Goal: Task Accomplishment & Management: Manage account settings

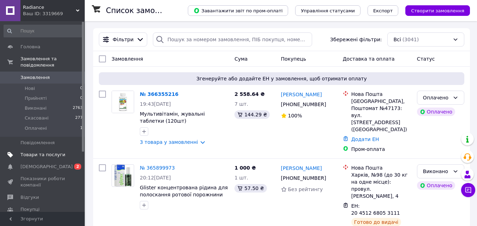
click at [45, 152] on span "Товари та послуги" at bounding box center [42, 155] width 45 height 6
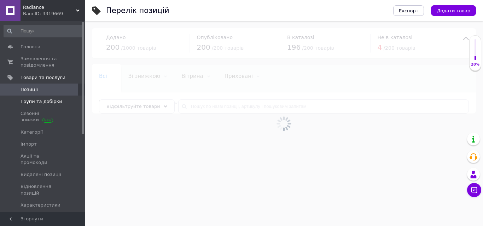
click at [49, 102] on span "Групи та добірки" at bounding box center [41, 102] width 42 height 6
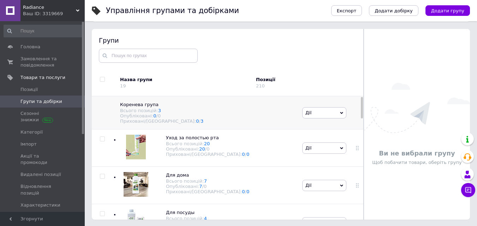
scroll to position [40, 0]
click at [107, 153] on div at bounding box center [102, 147] width 21 height 37
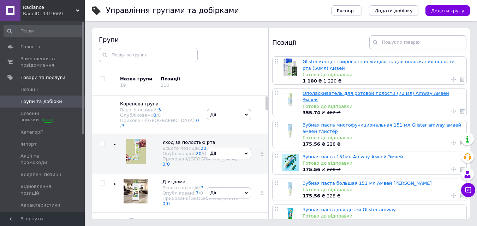
click at [354, 93] on link "Ополаскиватель для ротовой полости (72 мл) Amway Амвей Эмвей" at bounding box center [376, 97] width 147 height 12
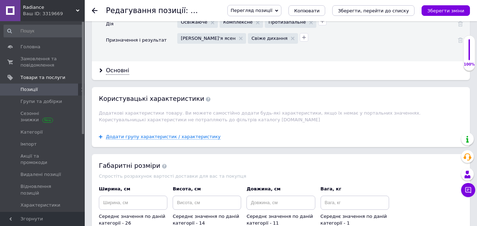
scroll to position [1025, 0]
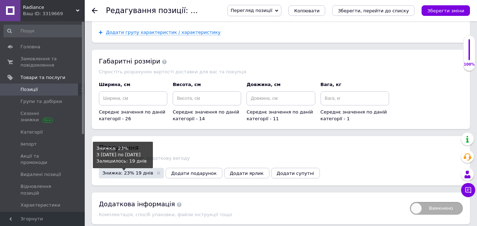
click at [129, 171] on span "Знижка: 23% 19 днів" at bounding box center [127, 173] width 51 height 5
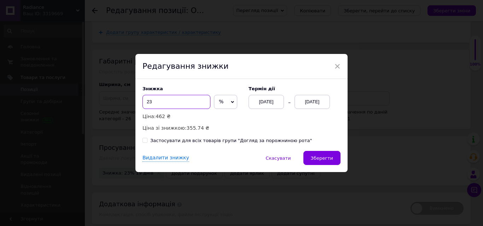
click at [167, 104] on input "23" at bounding box center [176, 102] width 68 height 14
click at [143, 141] on input "Застосувати для всіх товарів групи "Догляд за порожниною рота"" at bounding box center [144, 140] width 5 height 5
checkbox input "true"
click at [259, 103] on div "[DATE]" at bounding box center [265, 102] width 35 height 14
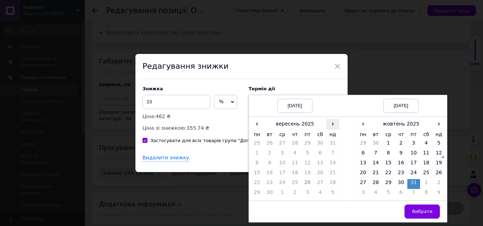
click at [330, 125] on span "›" at bounding box center [332, 124] width 13 height 10
click at [331, 153] on td "12" at bounding box center [332, 155] width 13 height 10
click at [386, 162] on td "15" at bounding box center [388, 165] width 13 height 10
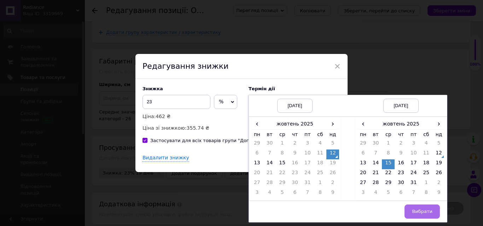
click at [416, 212] on span "Вибрати" at bounding box center [422, 211] width 20 height 5
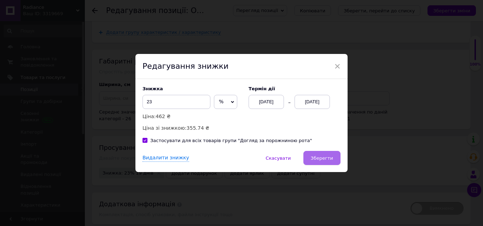
click at [319, 156] on span "Зберегти" at bounding box center [322, 158] width 22 height 5
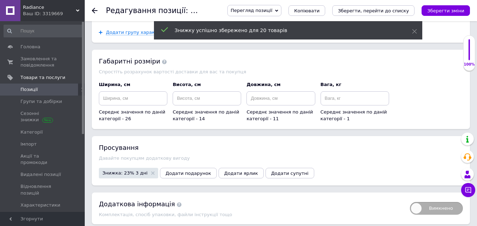
click at [391, 8] on icon "Зберегти, перейти до списку" at bounding box center [373, 10] width 71 height 5
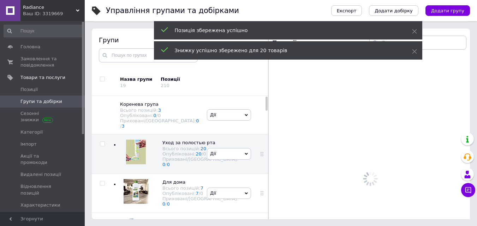
scroll to position [40, 0]
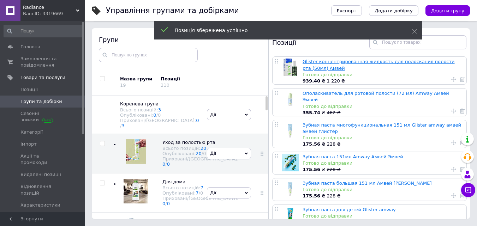
click at [332, 60] on link "Glister концентрированная жидкость для полоскания полости рта (50мл) Амвей" at bounding box center [379, 65] width 152 height 12
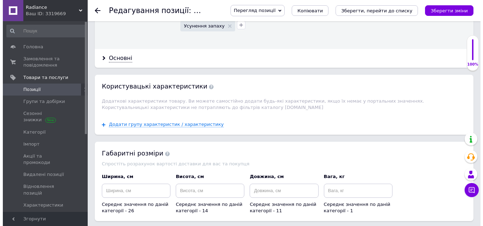
scroll to position [1017, 0]
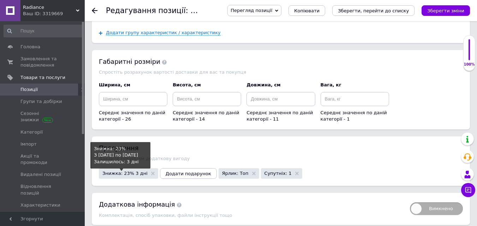
click at [129, 171] on span "Знижка: 23% 3 дні" at bounding box center [124, 173] width 45 height 5
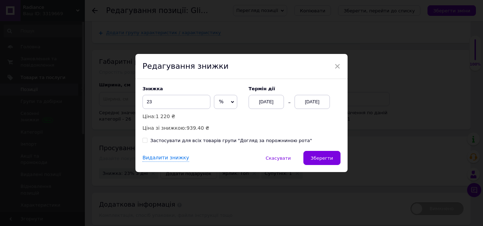
click at [228, 102] on span "%" at bounding box center [225, 102] width 23 height 14
click at [226, 116] on li "₴" at bounding box center [225, 117] width 23 height 10
click at [194, 105] on input "23" at bounding box center [176, 102] width 68 height 14
type input "2"
type input "120"
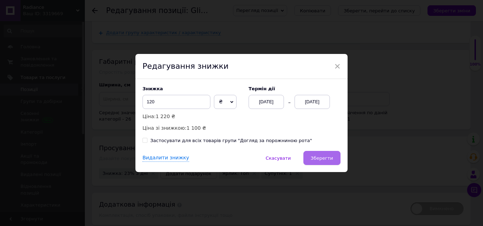
click at [324, 156] on span "Зберегти" at bounding box center [322, 158] width 22 height 5
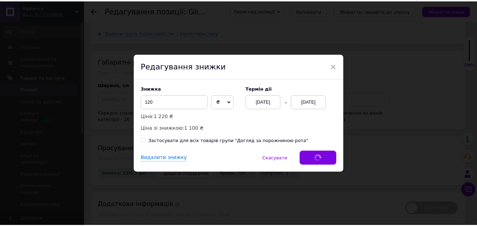
scroll to position [1007, 0]
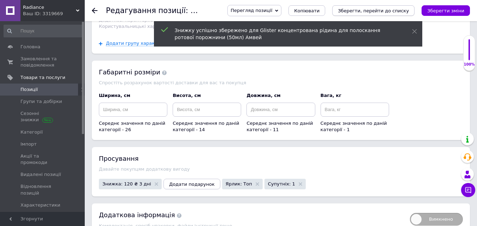
click at [399, 9] on icon "Зберегти, перейти до списку" at bounding box center [373, 10] width 71 height 5
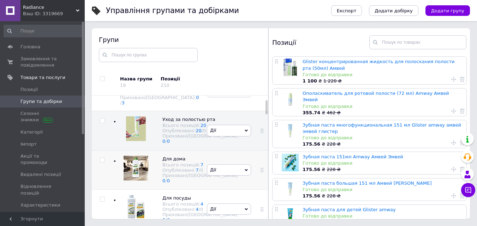
scroll to position [35, 0]
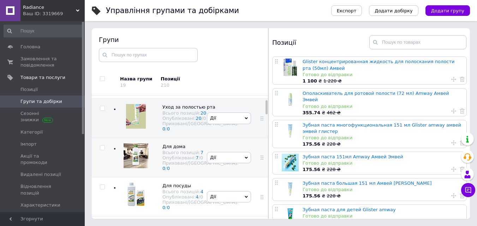
click at [128, 172] on div at bounding box center [134, 158] width 28 height 28
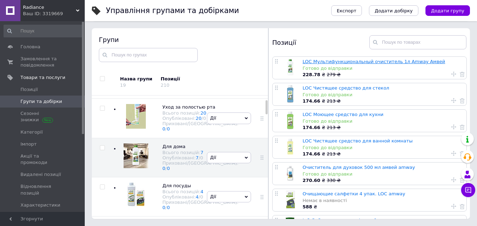
click at [316, 62] on link "LOC Мультифункциональный очиститель 1л Amway Амвей" at bounding box center [374, 61] width 143 height 5
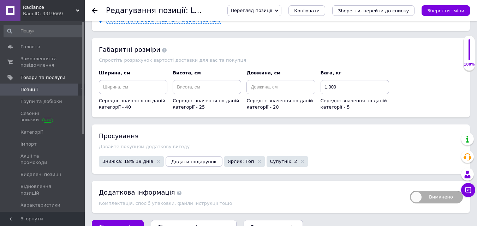
scroll to position [850, 0]
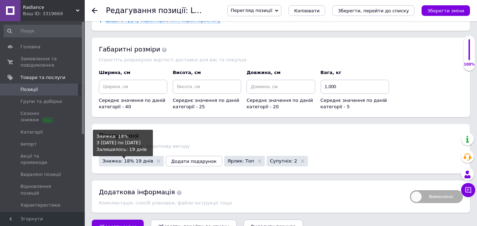
click at [118, 159] on span "Знижка: 18% 19 днів" at bounding box center [127, 161] width 51 height 5
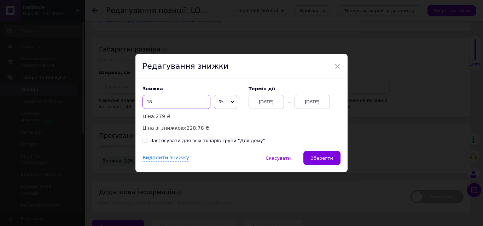
click at [199, 100] on input "18" at bounding box center [176, 102] width 68 height 14
type input "17"
click at [142, 140] on input "Застосувати для всіх товарів групи "Для дому"" at bounding box center [144, 140] width 5 height 5
checkbox input "true"
click at [261, 101] on div "[DATE]" at bounding box center [265, 102] width 35 height 14
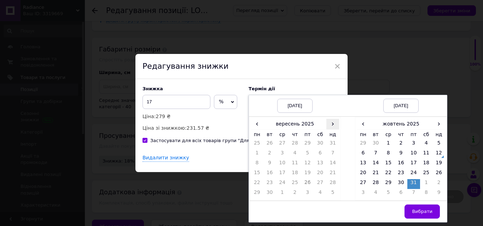
click at [333, 125] on span "›" at bounding box center [332, 124] width 13 height 10
click at [333, 153] on td "12" at bounding box center [332, 155] width 13 height 10
click at [385, 161] on td "15" at bounding box center [388, 165] width 13 height 10
drag, startPoint x: 427, startPoint y: 210, endPoint x: 375, endPoint y: 189, distance: 56.6
click at [426, 210] on span "Вибрати" at bounding box center [422, 211] width 20 height 5
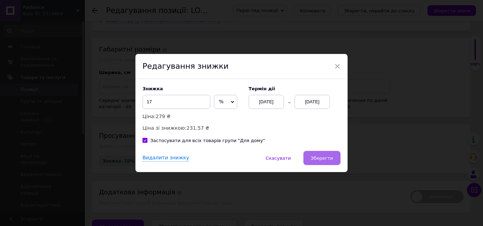
click at [320, 156] on span "Зберегти" at bounding box center [322, 158] width 22 height 5
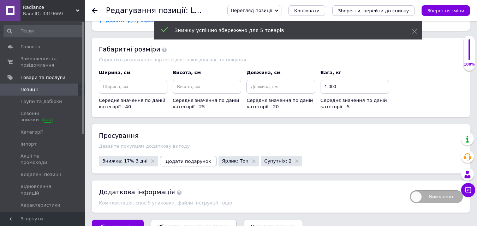
click at [389, 10] on icon "Зберегти, перейти до списку" at bounding box center [373, 10] width 71 height 5
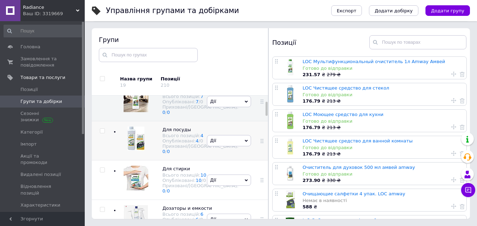
scroll to position [100, 0]
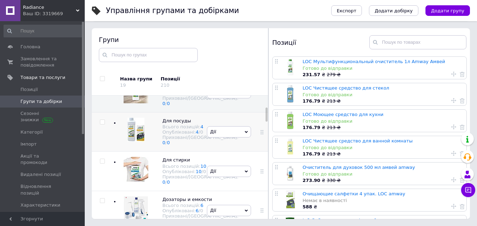
click at [135, 146] on div at bounding box center [134, 132] width 28 height 28
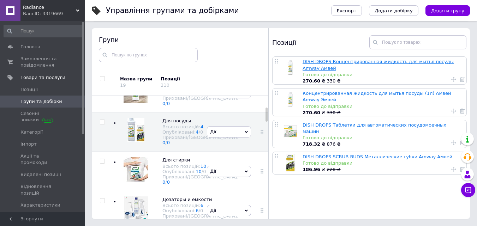
click at [338, 63] on link "DISH DROPS Концентрированная жидкость для мытья посуды Amway Амвей" at bounding box center [378, 65] width 151 height 12
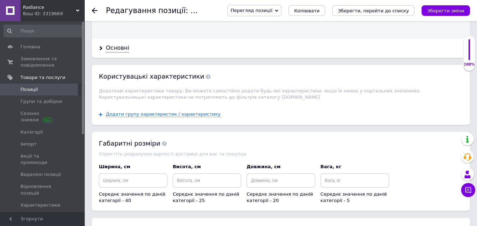
scroll to position [954, 0]
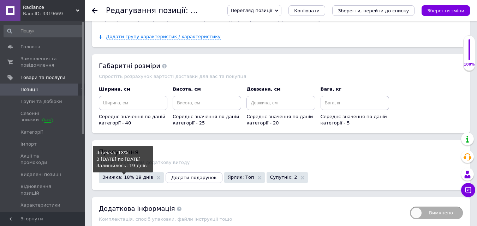
click at [112, 175] on span "Знижка: 18% 19 днів" at bounding box center [127, 177] width 51 height 5
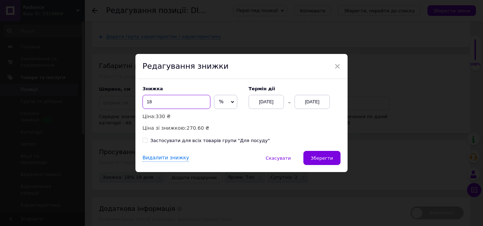
click at [182, 105] on input "18" at bounding box center [176, 102] width 68 height 14
type input "17"
click at [142, 139] on input "Застосувати для всіх товарів групи "Для посуду"" at bounding box center [144, 140] width 5 height 5
checkbox input "true"
click at [271, 104] on div "[DATE]" at bounding box center [265, 102] width 35 height 14
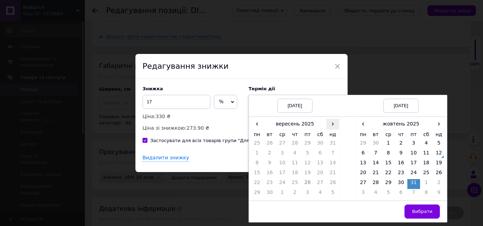
click at [330, 126] on span "›" at bounding box center [332, 124] width 13 height 10
click at [331, 155] on td "12" at bounding box center [332, 155] width 13 height 10
click at [390, 164] on td "15" at bounding box center [388, 165] width 13 height 10
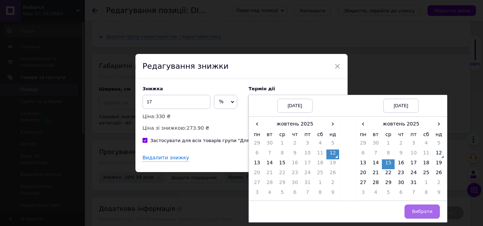
click at [421, 212] on span "Вибрати" at bounding box center [422, 211] width 20 height 5
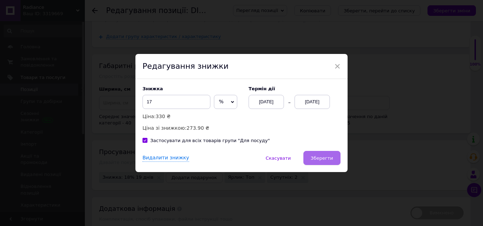
click at [316, 160] on span "Зберегти" at bounding box center [322, 158] width 22 height 5
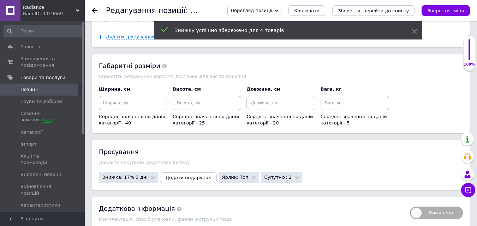
click at [387, 11] on icon "Зберегти, перейти до списку" at bounding box center [373, 10] width 71 height 5
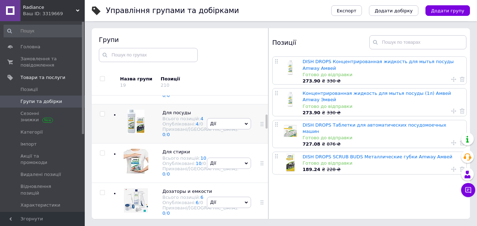
scroll to position [208, 0]
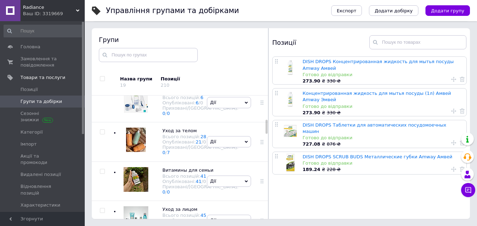
click at [140, 77] on div at bounding box center [134, 63] width 28 height 28
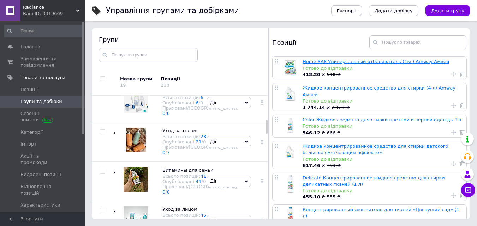
click at [317, 60] on link "Home SA8 Универсальный отбеливатель (1кг) Amway Амвей" at bounding box center [376, 61] width 147 height 5
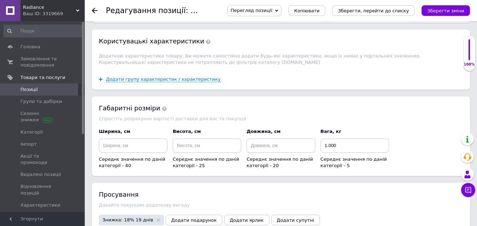
scroll to position [829, 0]
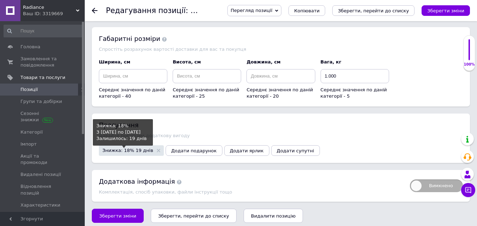
click at [117, 148] on span "Знижка: 18% 19 днів" at bounding box center [127, 150] width 51 height 5
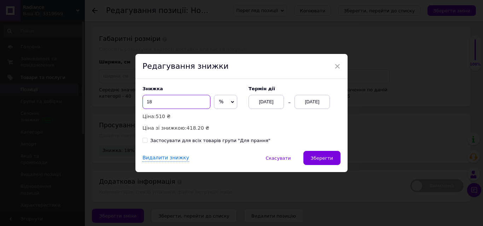
click at [179, 103] on input "18" at bounding box center [176, 102] width 68 height 14
type input "17"
click at [146, 141] on span at bounding box center [144, 140] width 5 height 5
click at [146, 141] on input "Застосувати для всіх товарів групи "Для прання"" at bounding box center [144, 140] width 5 height 5
checkbox input "true"
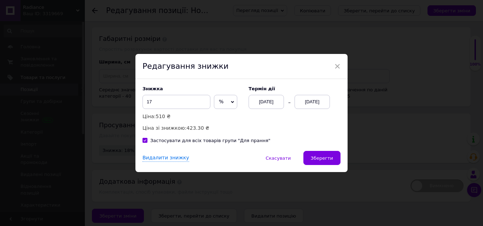
click at [275, 100] on div "[DATE]" at bounding box center [265, 102] width 35 height 14
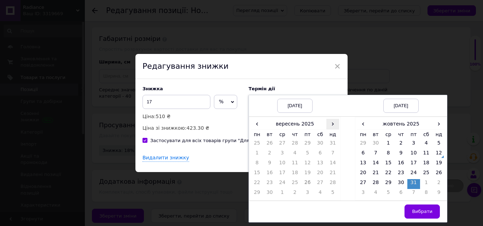
click at [331, 126] on span "›" at bounding box center [332, 124] width 13 height 10
click at [332, 153] on td "12" at bounding box center [332, 155] width 13 height 10
click at [390, 161] on td "15" at bounding box center [388, 165] width 13 height 10
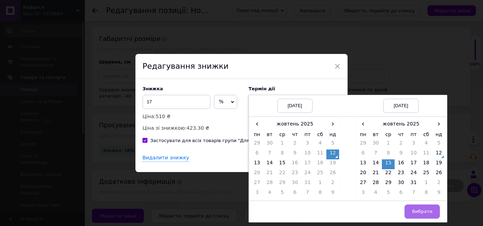
click at [417, 212] on span "Вибрати" at bounding box center [422, 211] width 20 height 5
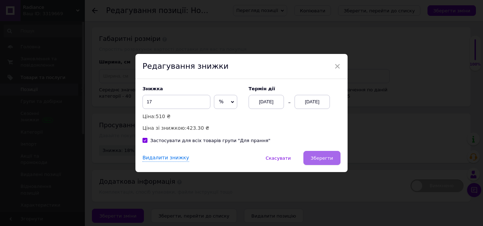
click at [328, 159] on span "Зберегти" at bounding box center [322, 158] width 22 height 5
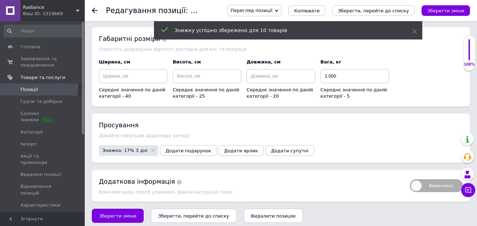
click at [379, 10] on icon "Зберегти, перейти до списку" at bounding box center [373, 10] width 71 height 5
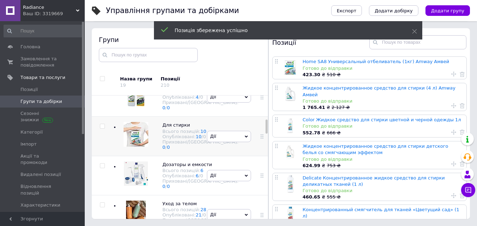
scroll to position [211, 0]
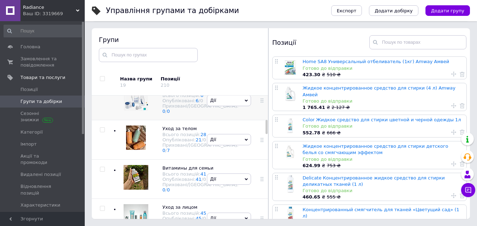
click at [136, 115] on div at bounding box center [134, 101] width 28 height 28
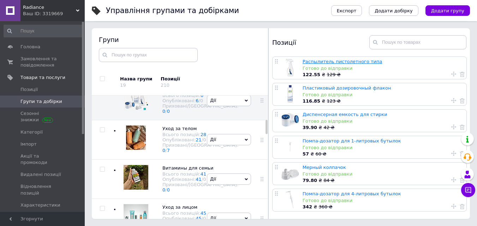
click at [314, 62] on link "Распылитель пистолетного типа" at bounding box center [343, 61] width 80 height 5
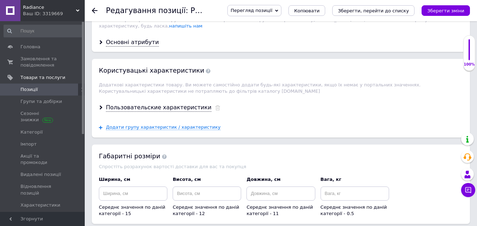
scroll to position [777, 0]
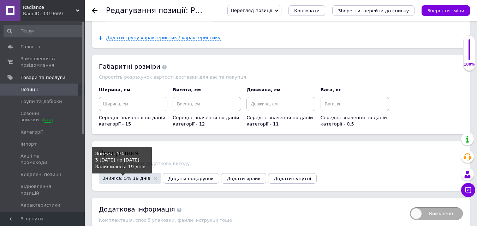
click at [118, 176] on span "Знижка: 5% 19 днів" at bounding box center [126, 178] width 48 height 5
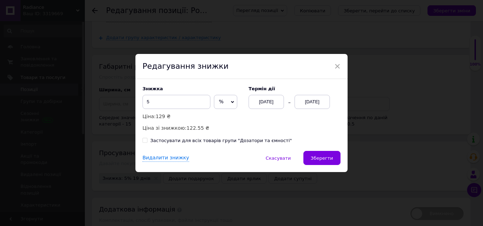
click at [146, 140] on input "Застосувати для всіх товарів групи "Дозатори та ємності"" at bounding box center [144, 140] width 5 height 5
checkbox input "true"
click at [263, 103] on div "[DATE]" at bounding box center [265, 102] width 35 height 14
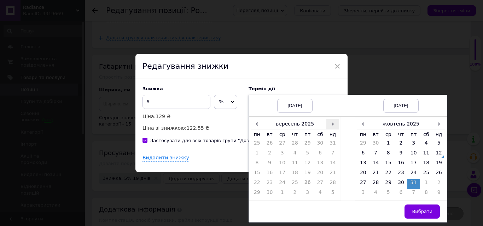
click at [331, 124] on span "›" at bounding box center [332, 124] width 13 height 10
click at [333, 152] on td "12" at bounding box center [332, 155] width 13 height 10
click at [388, 164] on td "15" at bounding box center [388, 165] width 13 height 10
drag, startPoint x: 419, startPoint y: 213, endPoint x: 391, endPoint y: 200, distance: 30.5
click at [418, 212] on span "Вибрати" at bounding box center [422, 211] width 20 height 5
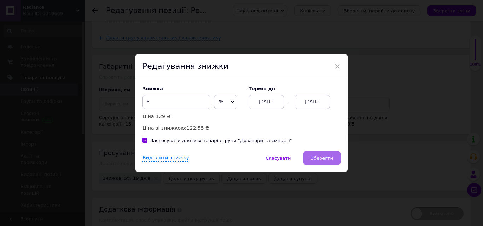
click at [323, 159] on span "Зберегти" at bounding box center [322, 158] width 22 height 5
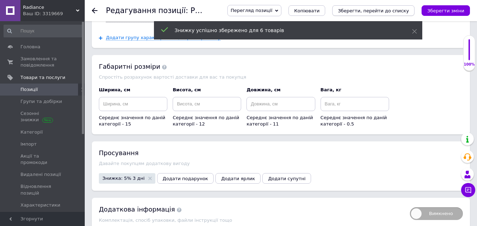
click at [380, 13] on icon "Зберегти, перейти до списку" at bounding box center [373, 10] width 71 height 5
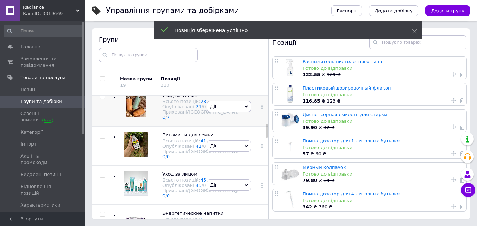
scroll to position [248, 0]
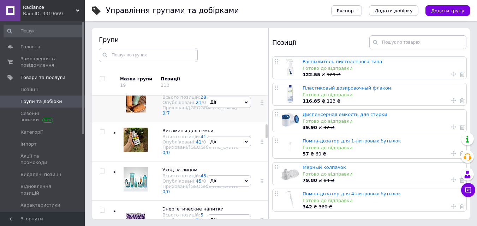
click at [123, 117] on div at bounding box center [134, 102] width 28 height 28
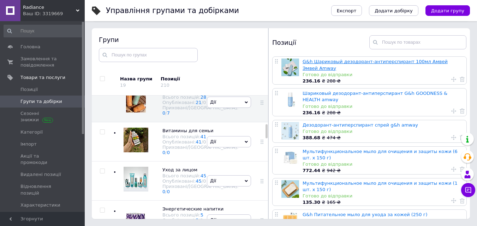
click at [316, 61] on link "G&h Шариковый дезодорант-антиперспирант 100мл Амвей Эмвей Amway" at bounding box center [375, 65] width 145 height 12
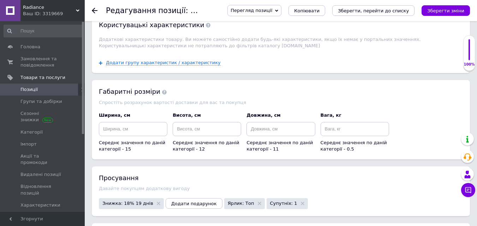
scroll to position [837, 0]
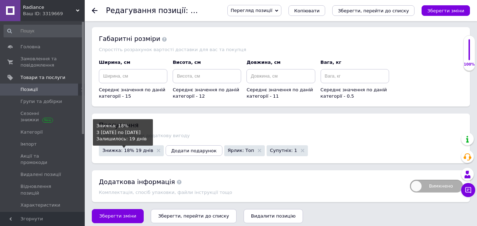
click at [117, 148] on span "Знижка: 18% 19 днів" at bounding box center [127, 150] width 51 height 5
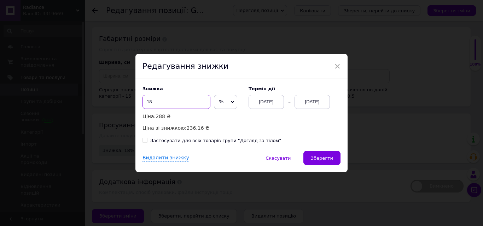
click at [171, 100] on input "18" at bounding box center [176, 102] width 68 height 14
type input "17"
click at [145, 142] on input "Застосувати для всіх товарів групи "Догляд за тілом"" at bounding box center [144, 140] width 5 height 5
checkbox input "true"
click at [271, 99] on div "[DATE]" at bounding box center [265, 102] width 35 height 14
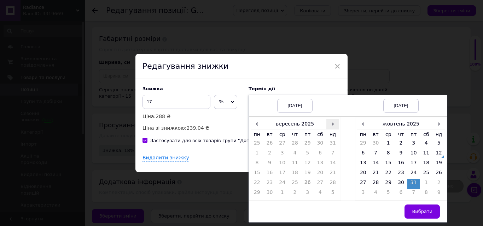
click at [331, 124] on span "›" at bounding box center [332, 124] width 13 height 10
click at [334, 153] on td "12" at bounding box center [332, 155] width 13 height 10
click at [387, 162] on td "15" at bounding box center [388, 165] width 13 height 10
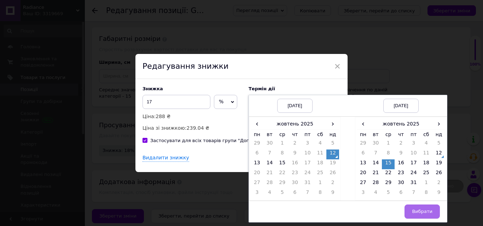
click at [416, 210] on span "Вибрати" at bounding box center [422, 211] width 20 height 5
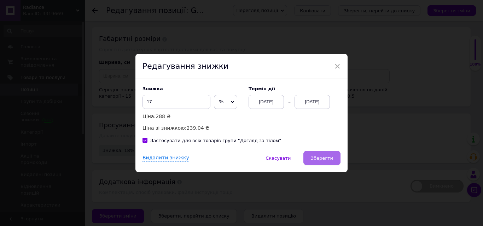
click at [322, 159] on span "Зберегти" at bounding box center [322, 158] width 22 height 5
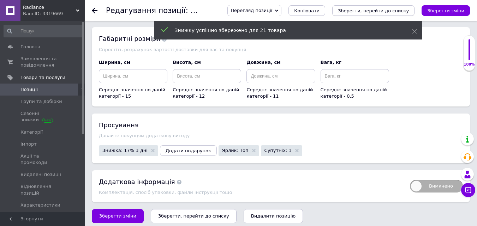
click at [397, 13] on icon "Зберегти, перейти до списку" at bounding box center [373, 10] width 71 height 5
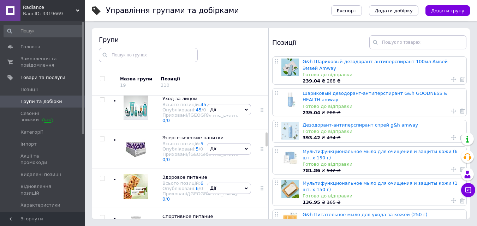
scroll to position [321, 0]
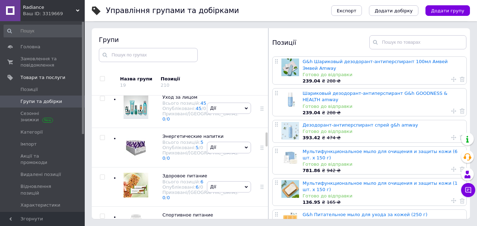
click at [131, 83] on div at bounding box center [134, 69] width 28 height 28
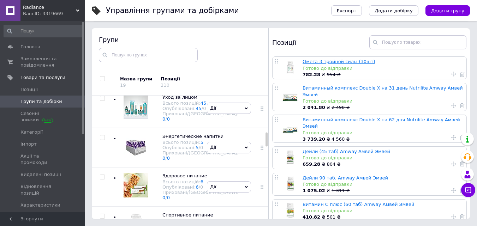
click at [325, 61] on link "Омега-3 тройной силы (30шт)" at bounding box center [339, 61] width 73 height 5
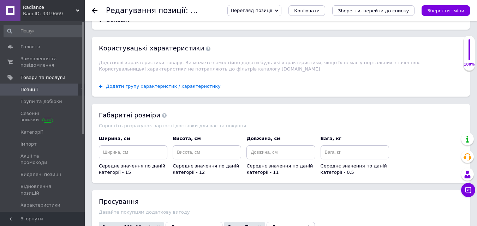
scroll to position [776, 0]
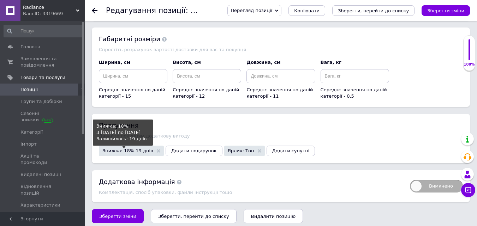
click at [124, 149] on span "Знижка: 18% 19 днів" at bounding box center [127, 151] width 51 height 5
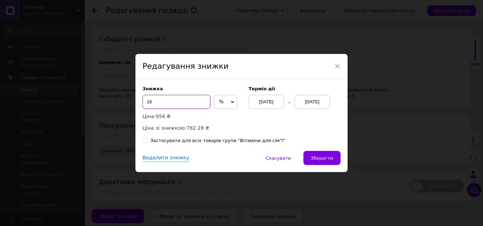
click at [183, 100] on input "18" at bounding box center [176, 102] width 68 height 14
type input "17"
click at [145, 141] on input "Застосувати для всіх товарів групи "Вітаміни для сім"ї"" at bounding box center [144, 140] width 5 height 5
checkbox input "true"
click at [265, 102] on div "[DATE]" at bounding box center [265, 102] width 35 height 14
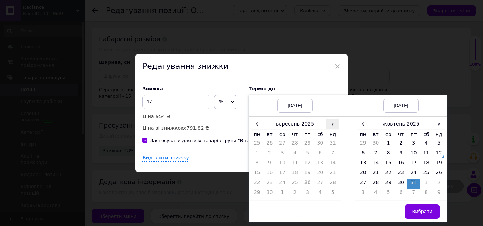
click at [332, 123] on span "›" at bounding box center [332, 124] width 13 height 10
click at [308, 163] on td "17" at bounding box center [307, 165] width 13 height 10
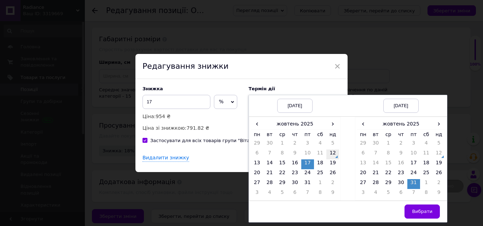
click at [331, 153] on td "12" at bounding box center [332, 155] width 13 height 10
click at [389, 164] on td "15" at bounding box center [388, 165] width 13 height 10
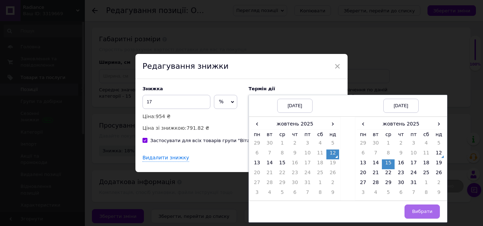
click at [417, 211] on span "Вибрати" at bounding box center [422, 211] width 20 height 5
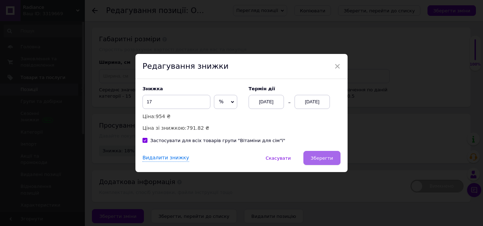
click at [322, 157] on span "Зберегти" at bounding box center [322, 158] width 22 height 5
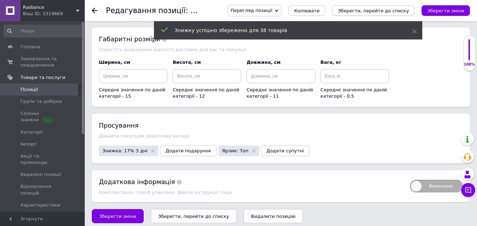
click at [402, 10] on icon "Зберегти, перейти до списку" at bounding box center [373, 10] width 71 height 5
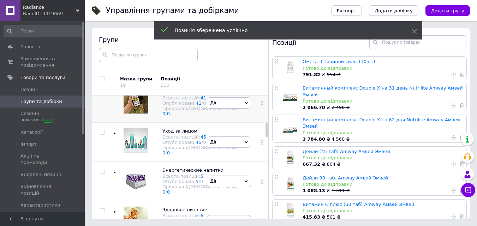
scroll to position [288, 0]
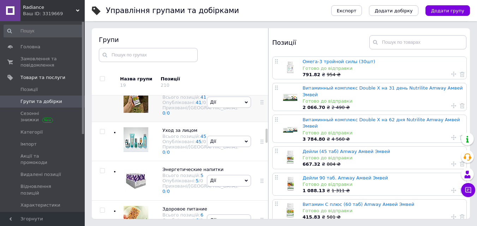
click at [148, 117] on div at bounding box center [134, 102] width 28 height 28
click at [346, 61] on link "Омега-3 тройной силы (30шт)" at bounding box center [339, 61] width 73 height 5
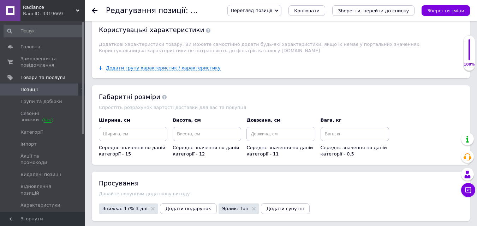
scroll to position [776, 0]
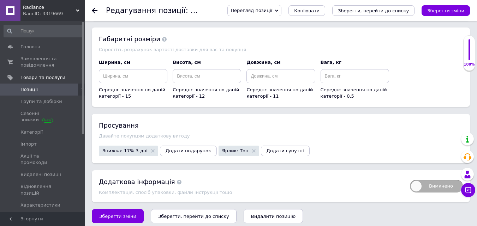
click at [94, 12] on use at bounding box center [95, 11] width 6 height 6
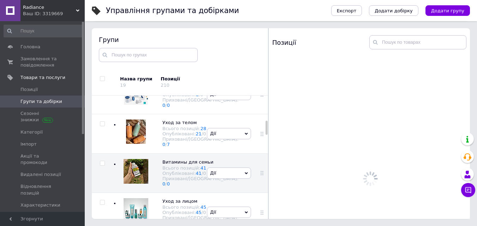
scroll to position [217, 0]
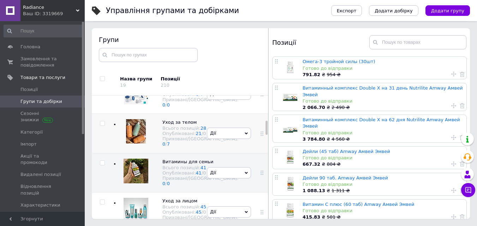
click at [143, 144] on img at bounding box center [136, 131] width 20 height 24
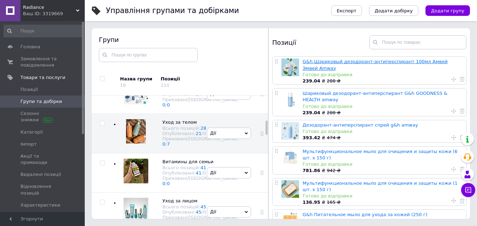
click at [336, 60] on link "G&h Шариковый дезодорант-антиперспирант 100мл Амвей Эмвей Amway" at bounding box center [375, 65] width 145 height 12
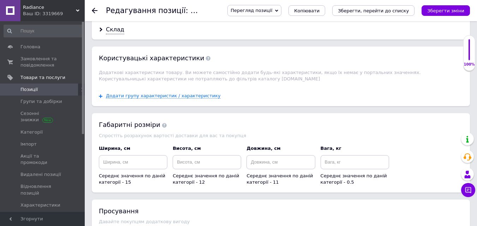
scroll to position [837, 0]
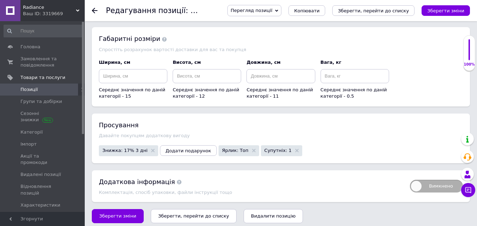
click at [94, 11] on use at bounding box center [95, 11] width 6 height 6
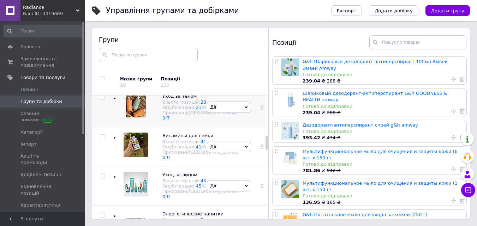
scroll to position [356, 0]
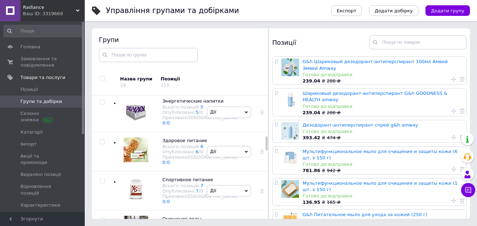
click at [141, 86] on div at bounding box center [136, 72] width 25 height 27
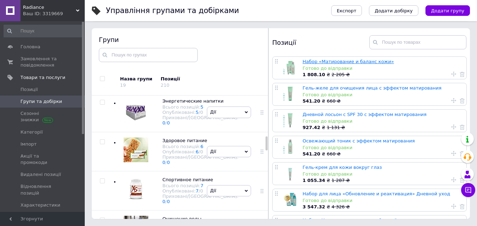
click at [331, 63] on link "Набор «Матирование и баланс кожи»" at bounding box center [349, 61] width 92 height 5
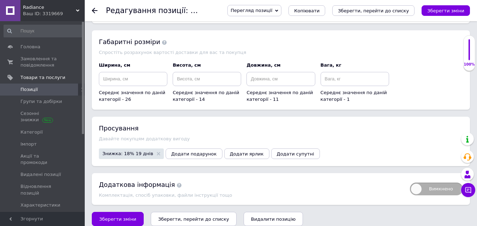
scroll to position [818, 0]
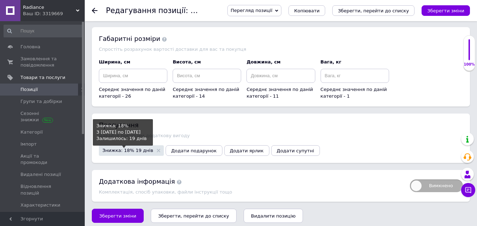
click at [119, 148] on span "Знижка: 18% 19 днів" at bounding box center [127, 150] width 51 height 5
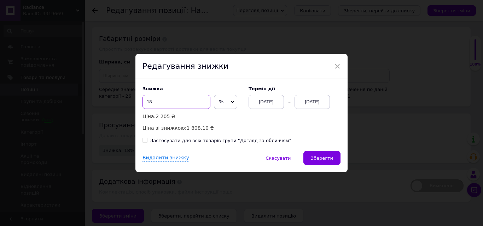
click at [174, 100] on input "18" at bounding box center [176, 102] width 68 height 14
type input "17"
click at [142, 141] on input "Застосувати для всіх товарів групи "Догляд за обличчям"" at bounding box center [144, 140] width 5 height 5
checkbox input "true"
click at [265, 102] on div "[DATE]" at bounding box center [265, 102] width 35 height 14
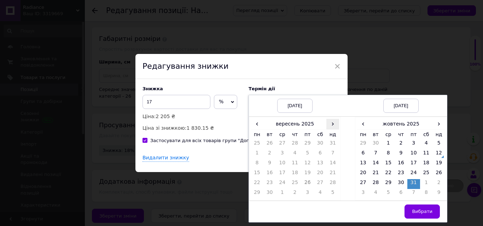
click at [330, 126] on span "›" at bounding box center [332, 124] width 13 height 10
click at [334, 153] on td "12" at bounding box center [332, 155] width 13 height 10
click at [389, 163] on td "15" at bounding box center [388, 165] width 13 height 10
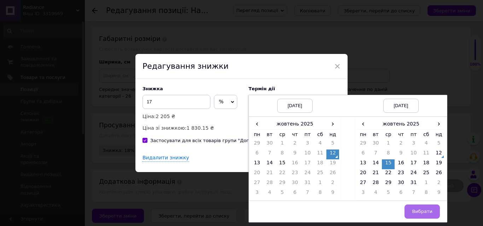
click at [414, 213] on span "Вибрати" at bounding box center [422, 211] width 20 height 5
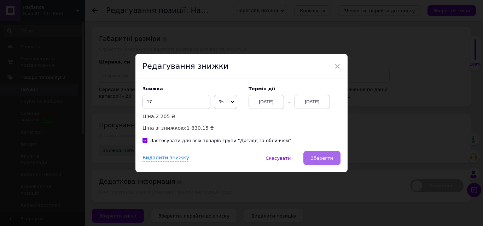
click at [328, 158] on span "Зберегти" at bounding box center [322, 158] width 22 height 5
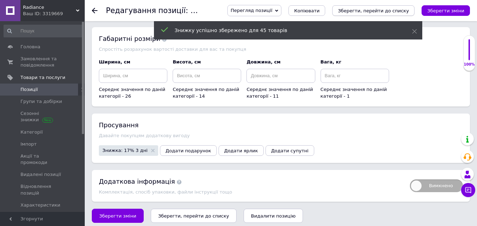
click at [387, 8] on icon "Зберегти, перейти до списку" at bounding box center [373, 10] width 71 height 5
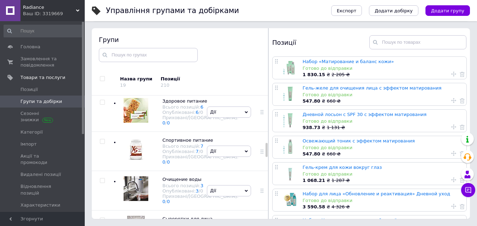
scroll to position [466, 0]
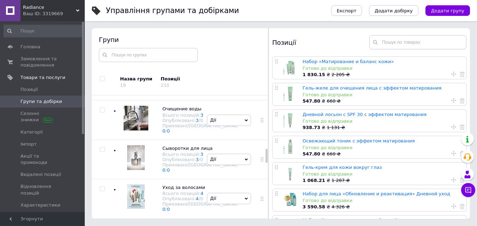
click at [127, 16] on div at bounding box center [134, 2] width 28 height 28
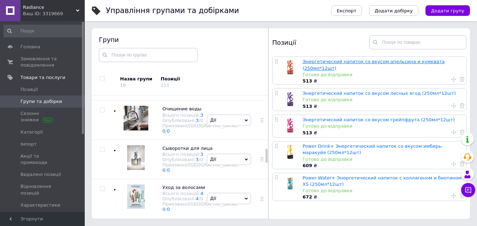
click at [341, 61] on link "Энергетический напиток со вкусом апельсина и кумквата (250мл*12шт)" at bounding box center [374, 65] width 142 height 12
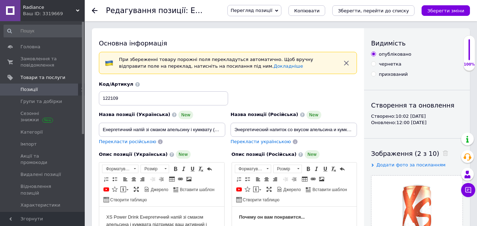
click at [94, 10] on use at bounding box center [95, 11] width 6 height 6
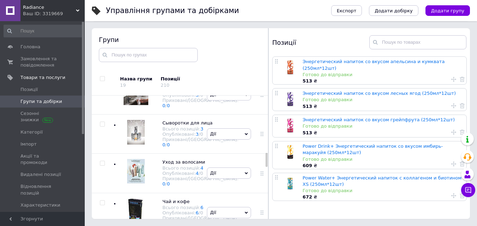
scroll to position [504, 0]
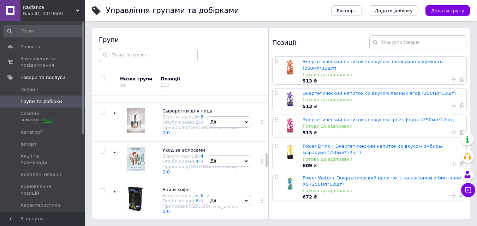
click at [130, 18] on div at bounding box center [134, 4] width 28 height 28
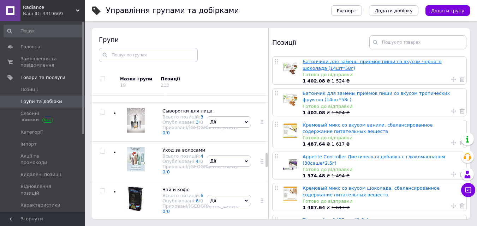
click at [336, 61] on link "Батончики для замены приемов пищи со вкусом черного шоколада (14шт*58г)" at bounding box center [372, 65] width 139 height 12
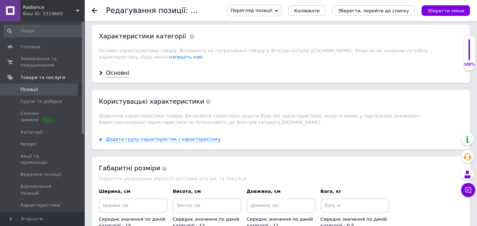
scroll to position [813, 0]
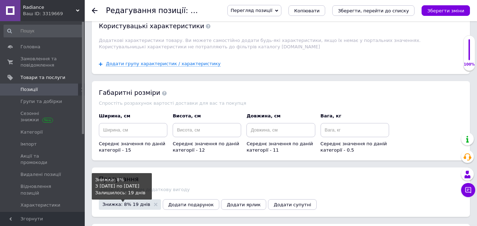
click at [118, 202] on span "Знижка: 8% 19 днів" at bounding box center [126, 204] width 48 height 5
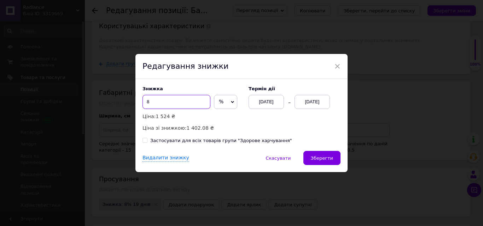
click at [173, 100] on input "8" at bounding box center [176, 102] width 68 height 14
type input "7"
click at [142, 141] on input "Застосувати для всіх товарів групи "Здорове харчування"" at bounding box center [144, 140] width 5 height 5
checkbox input "true"
click at [258, 99] on div "[DATE]" at bounding box center [265, 102] width 35 height 14
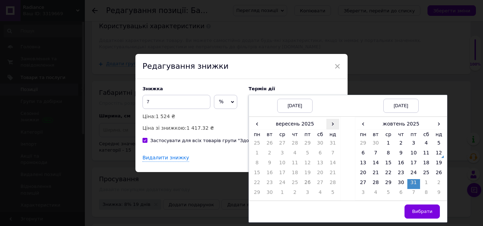
click at [330, 124] on span "›" at bounding box center [332, 124] width 13 height 10
click at [331, 154] on td "12" at bounding box center [332, 155] width 13 height 10
click at [386, 163] on td "15" at bounding box center [388, 165] width 13 height 10
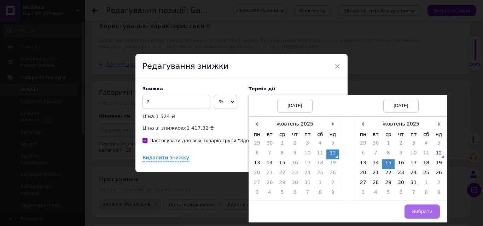
click at [416, 210] on span "Вибрати" at bounding box center [422, 211] width 20 height 5
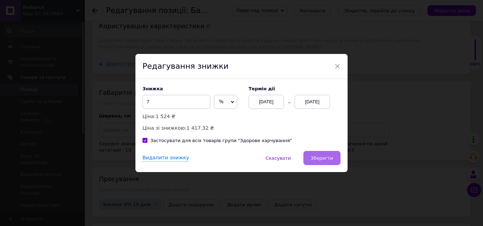
click at [329, 162] on button "Зберегти" at bounding box center [321, 158] width 37 height 14
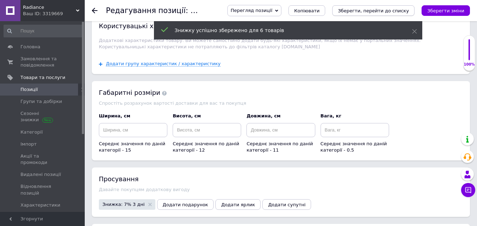
click at [400, 9] on icon "Зберегти, перейти до списку" at bounding box center [373, 10] width 71 height 5
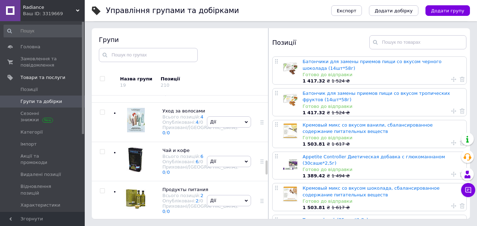
scroll to position [577, 0]
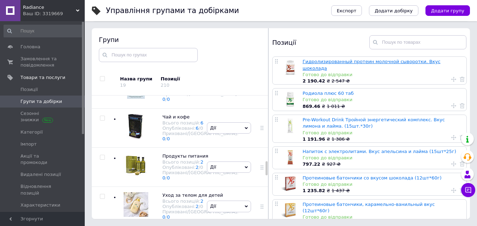
click at [362, 60] on link "Гидролизированный протеин молочной сыворотки. Вкус шоколада" at bounding box center [372, 65] width 138 height 12
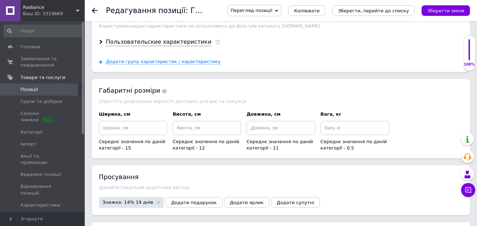
scroll to position [826, 0]
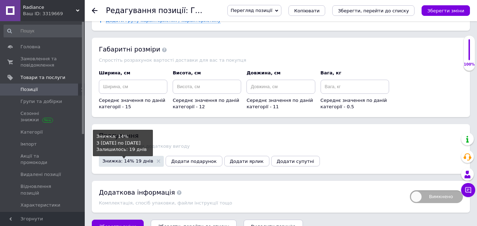
click at [116, 159] on span "Знижка: 14% 19 днів" at bounding box center [127, 161] width 51 height 5
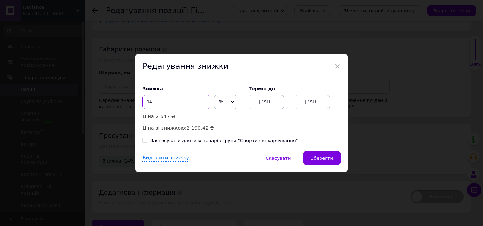
click at [167, 105] on input "14" at bounding box center [176, 102] width 68 height 14
type input "12"
click at [145, 140] on input "Застосувати для всіх товарів групи "Спортивне харчування"" at bounding box center [144, 140] width 5 height 5
checkbox input "true"
click at [264, 102] on div "[DATE]" at bounding box center [265, 102] width 35 height 14
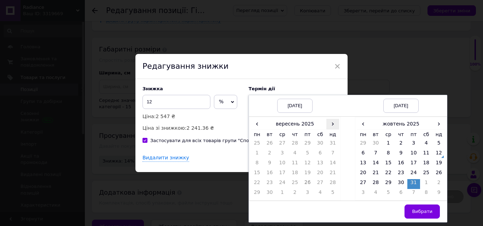
click at [330, 126] on span "›" at bounding box center [332, 124] width 13 height 10
click at [332, 153] on td "12" at bounding box center [332, 155] width 13 height 10
click at [389, 163] on td "15" at bounding box center [388, 165] width 13 height 10
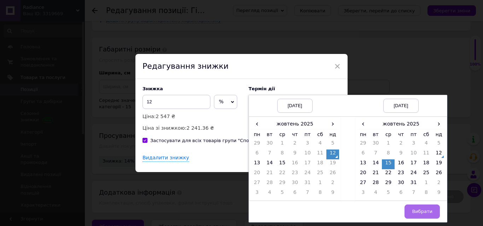
click at [422, 214] on span "Вибрати" at bounding box center [422, 211] width 20 height 5
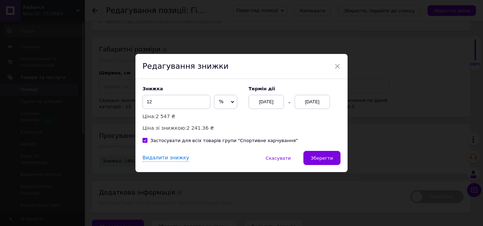
click at [326, 158] on span "Зберегти" at bounding box center [322, 158] width 22 height 5
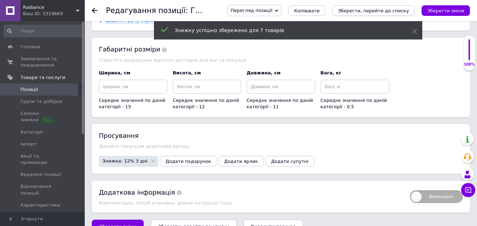
click at [395, 9] on icon "Зберегти, перейти до списку" at bounding box center [373, 10] width 71 height 5
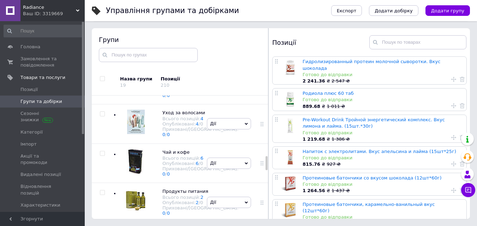
scroll to position [614, 0]
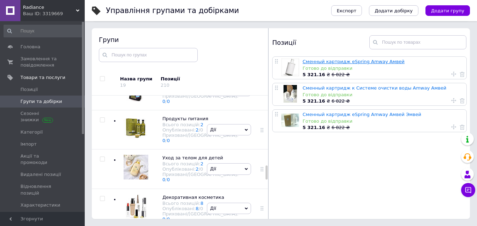
click at [329, 64] on link "Сменный картридж eSpring Amway Амвей" at bounding box center [354, 61] width 102 height 5
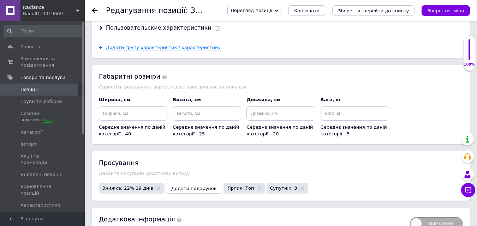
scroll to position [1048, 0]
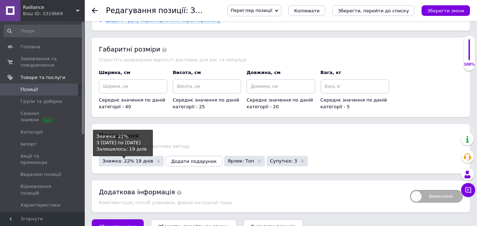
click at [119, 159] on span "Знижка: 22% 19 днів" at bounding box center [127, 161] width 51 height 5
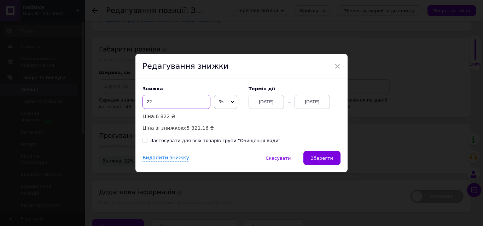
click at [178, 102] on input "22" at bounding box center [176, 102] width 68 height 14
type input "20"
click at [144, 142] on input "Застосувати для всіх товарів групи "Очищення води"" at bounding box center [144, 140] width 5 height 5
checkbox input "true"
click at [264, 105] on div "[DATE]" at bounding box center [265, 102] width 35 height 14
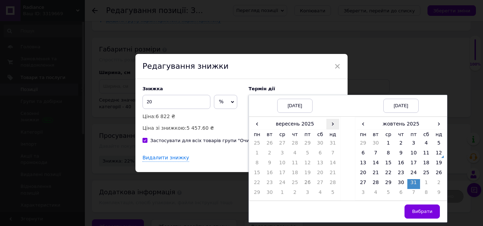
click at [331, 125] on span "›" at bounding box center [332, 124] width 13 height 10
click at [332, 154] on td "12" at bounding box center [332, 155] width 13 height 10
click at [387, 161] on td "15" at bounding box center [388, 165] width 13 height 10
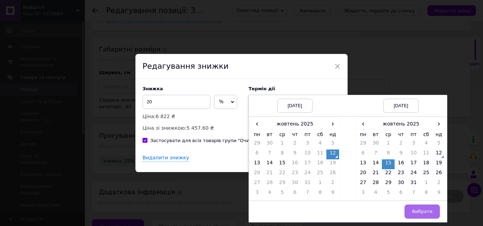
click at [424, 211] on span "Вибрати" at bounding box center [422, 211] width 20 height 5
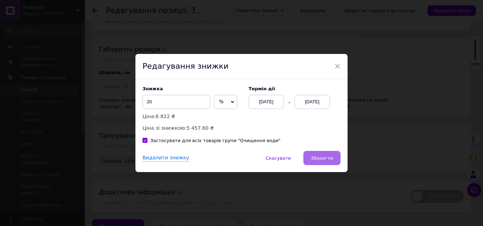
click at [319, 157] on span "Зберегти" at bounding box center [322, 158] width 22 height 5
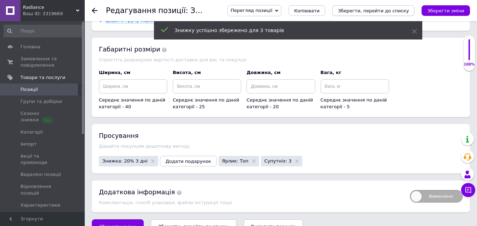
click at [393, 8] on icon "Зберегти, перейти до списку" at bounding box center [373, 10] width 71 height 5
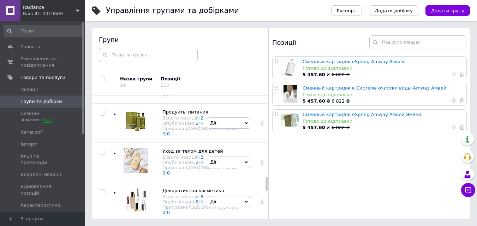
scroll to position [716, 0]
click at [115, 25] on div "Сыворотки для лица Всього позицій: 3 Опубліковані: 3 / 0 Приховані/Видалені: 0 …" at bounding box center [159, 5] width 92 height 39
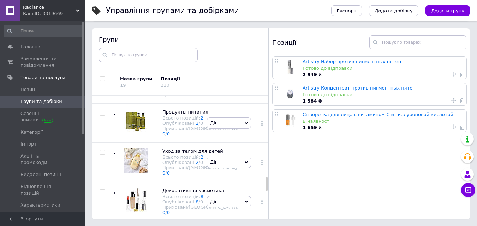
click at [133, 59] on div at bounding box center [134, 44] width 28 height 28
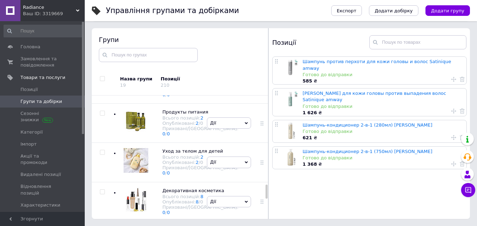
scroll to position [787, 0]
click at [135, 98] on div at bounding box center [134, 84] width 28 height 28
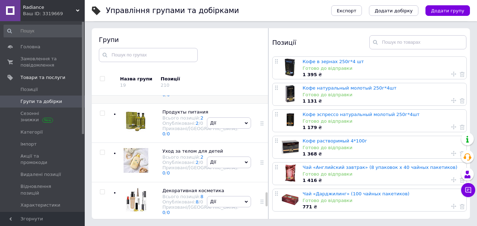
scroll to position [857, 0]
click at [139, 137] on div at bounding box center [134, 123] width 28 height 28
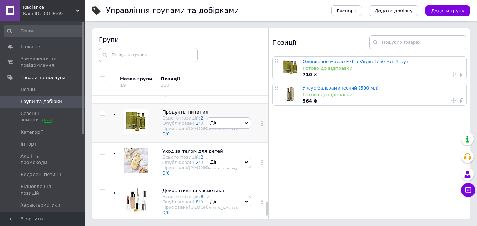
scroll to position [958, 0]
click at [142, 148] on div at bounding box center [134, 162] width 28 height 28
